Goal: Information Seeking & Learning: Learn about a topic

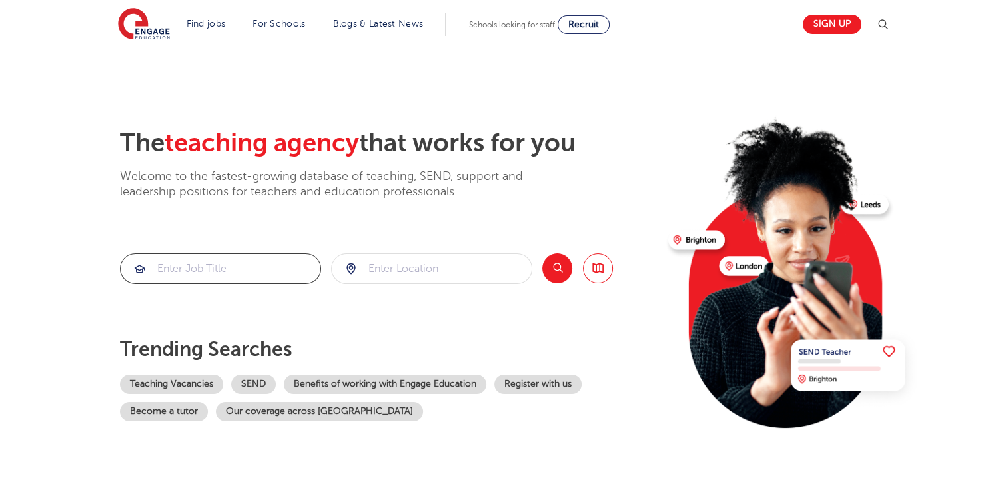
click at [248, 273] on input "search" at bounding box center [221, 268] width 200 height 29
type input "religion"
click at [557, 267] on button "Search" at bounding box center [557, 268] width 30 height 30
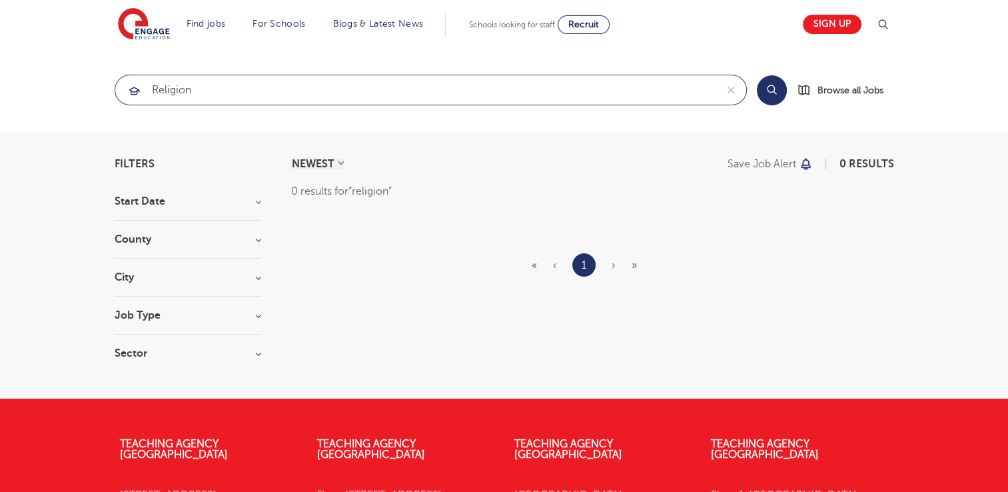
click at [202, 91] on input "religion" at bounding box center [415, 89] width 600 height 29
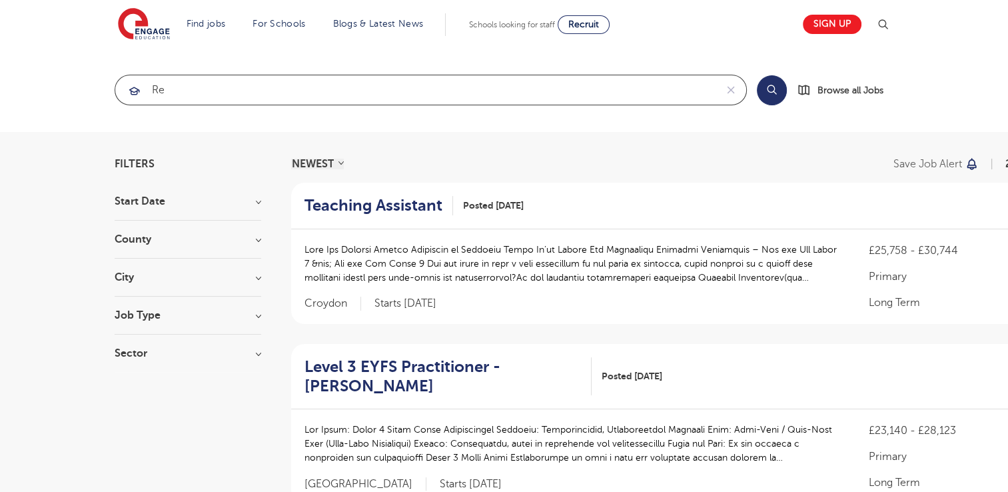
type input "r"
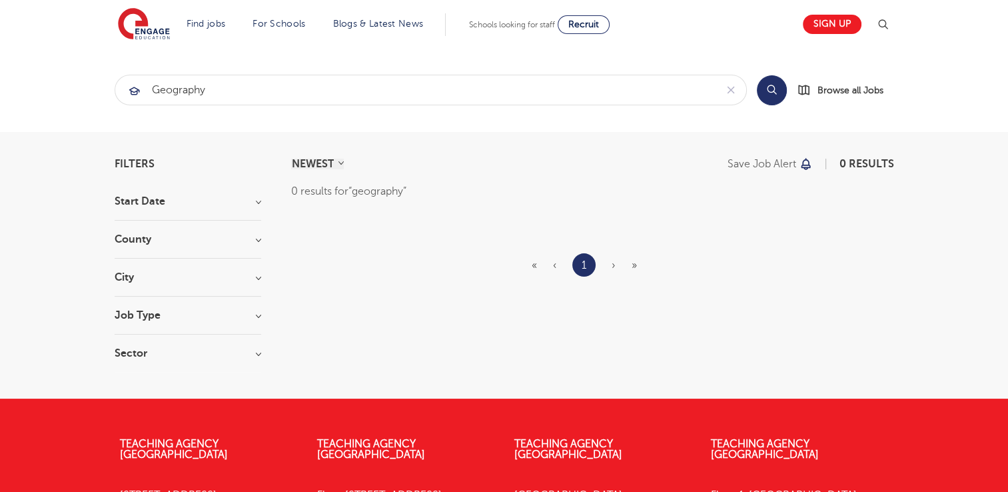
click at [768, 93] on button "Search" at bounding box center [772, 90] width 30 height 30
click at [858, 93] on span "Browse all Jobs" at bounding box center [850, 90] width 66 height 15
click at [216, 93] on input "geography" at bounding box center [415, 89] width 600 height 29
type input "g"
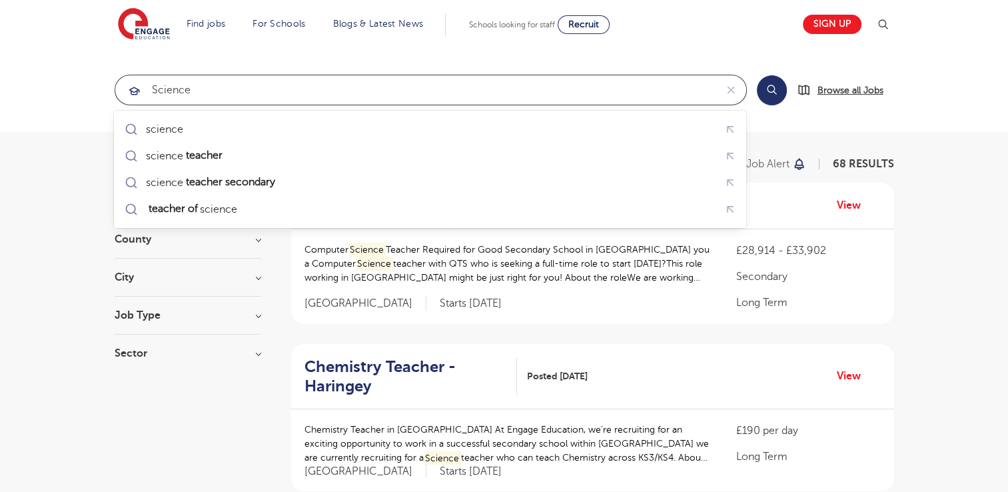
type input "science"
click at [845, 91] on span "Browse all Jobs" at bounding box center [850, 90] width 66 height 15
